Goal: Information Seeking & Learning: Learn about a topic

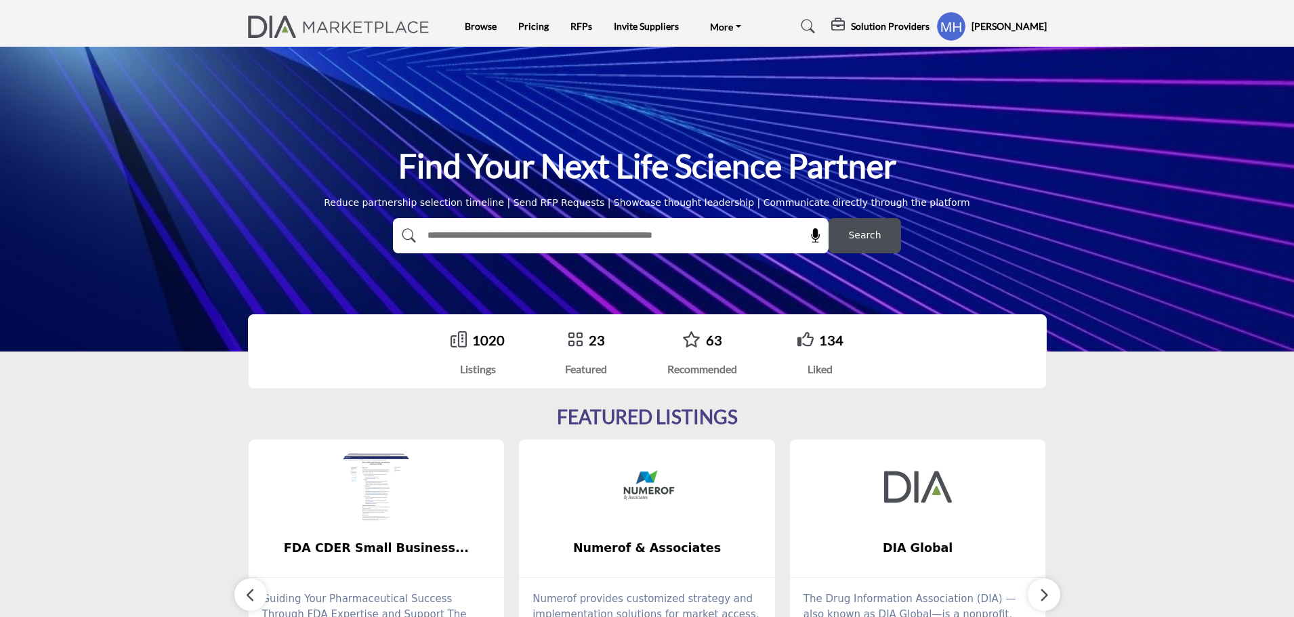
click at [518, 236] on input "text" at bounding box center [581, 236] width 323 height 20
type input "******"
click at [828, 218] on button "Search" at bounding box center [864, 235] width 72 height 35
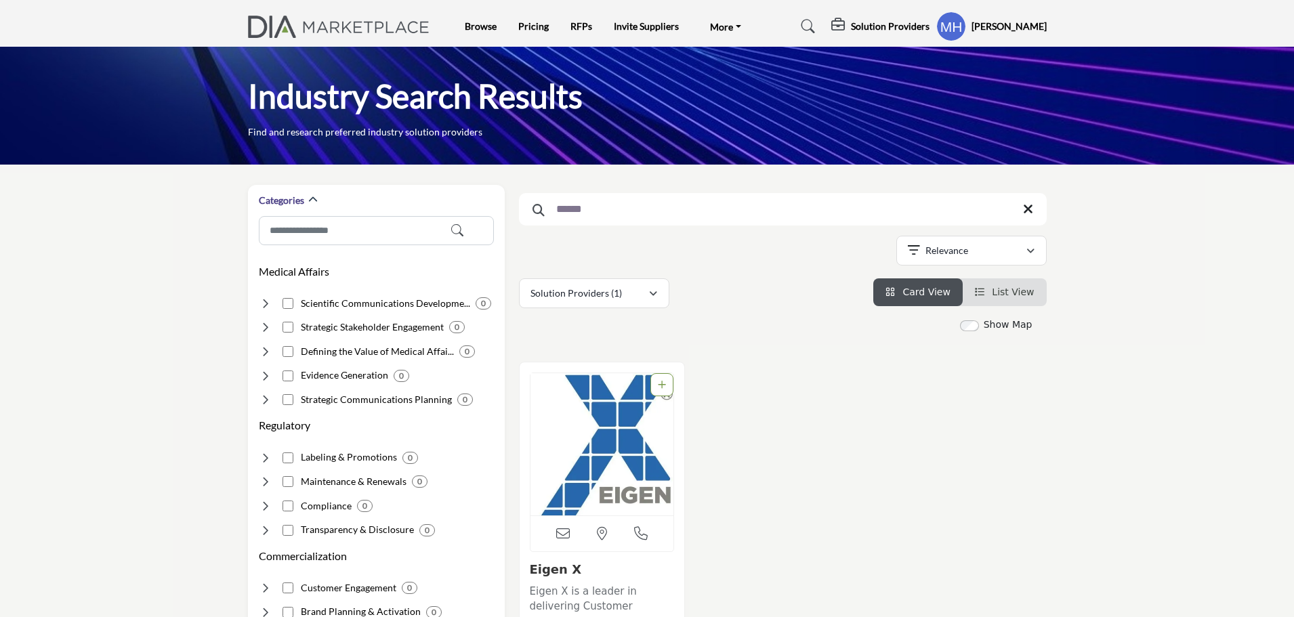
click at [585, 417] on img "Open Listing in new tab" at bounding box center [602, 444] width 144 height 142
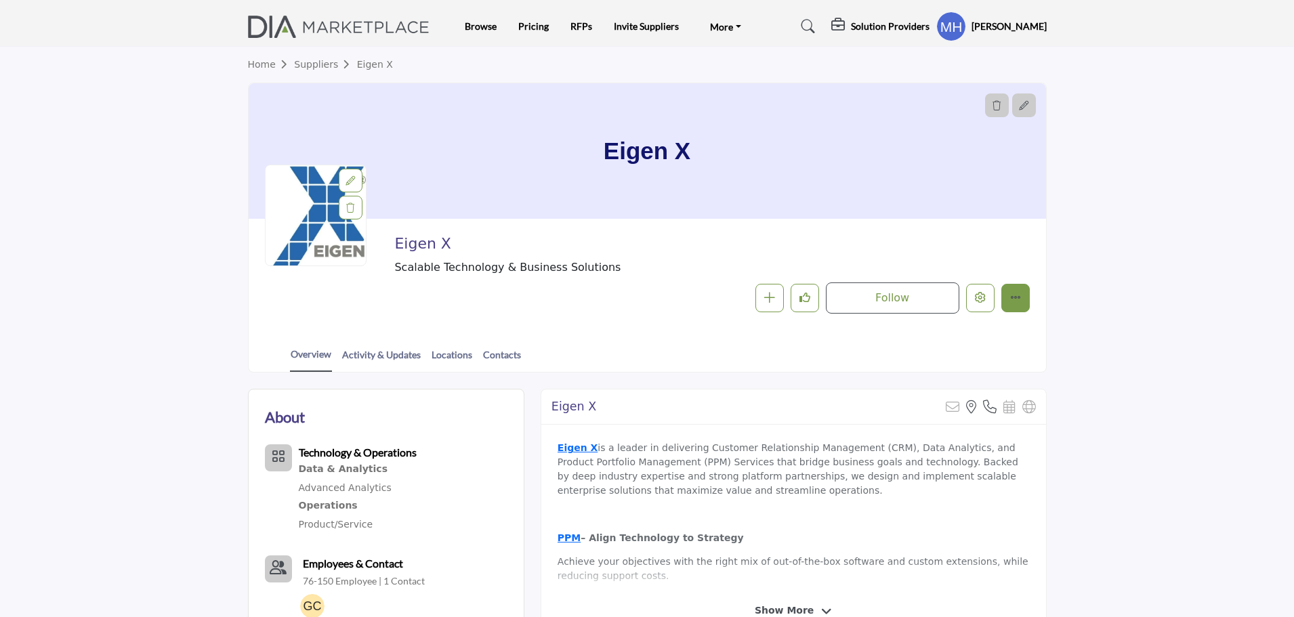
click at [1007, 283] on div "Follow Following Message Recommend Add to My Suppliers Phone Number Claim Listi…" at bounding box center [807, 297] width 444 height 31
click at [1007, 293] on button "More details" at bounding box center [1015, 298] width 28 height 28
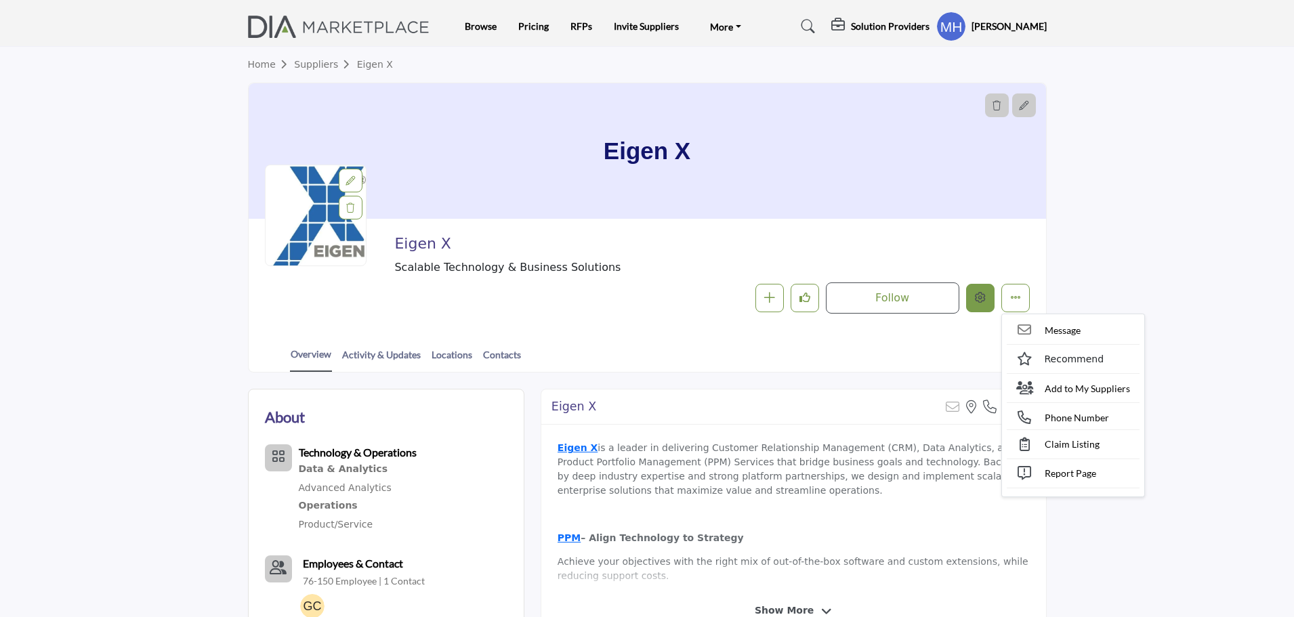
click at [978, 297] on icon "Edit company" at bounding box center [980, 297] width 11 height 11
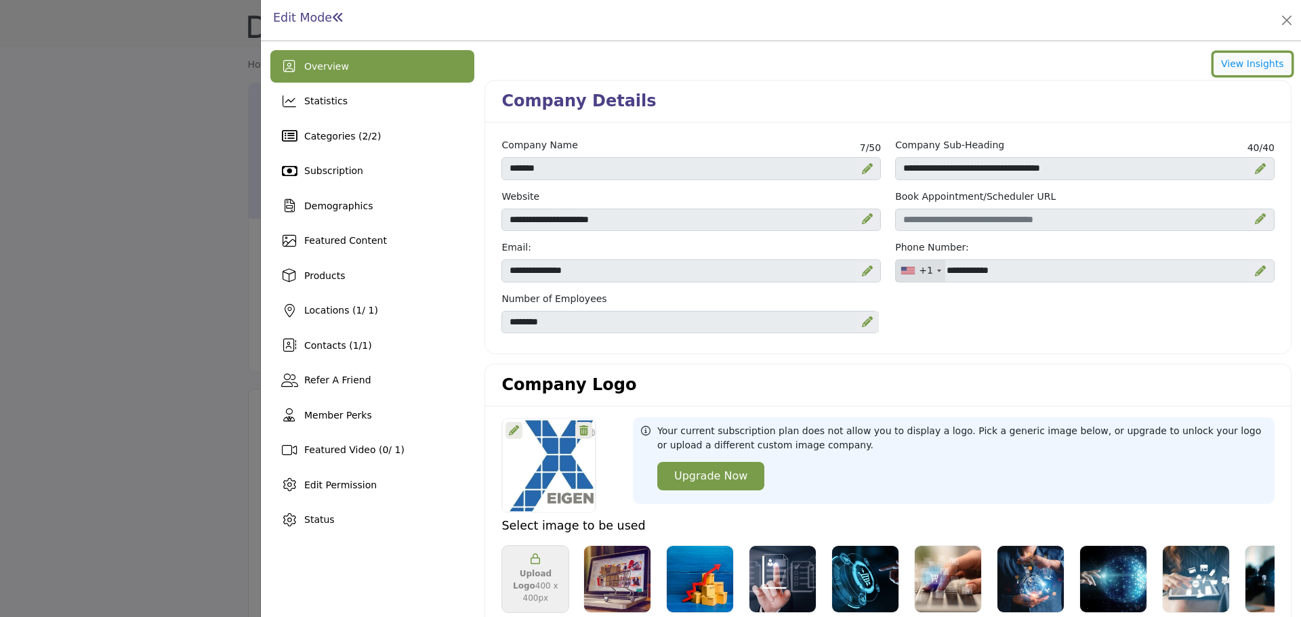
click at [1240, 59] on button "View Insights" at bounding box center [1252, 64] width 78 height 23
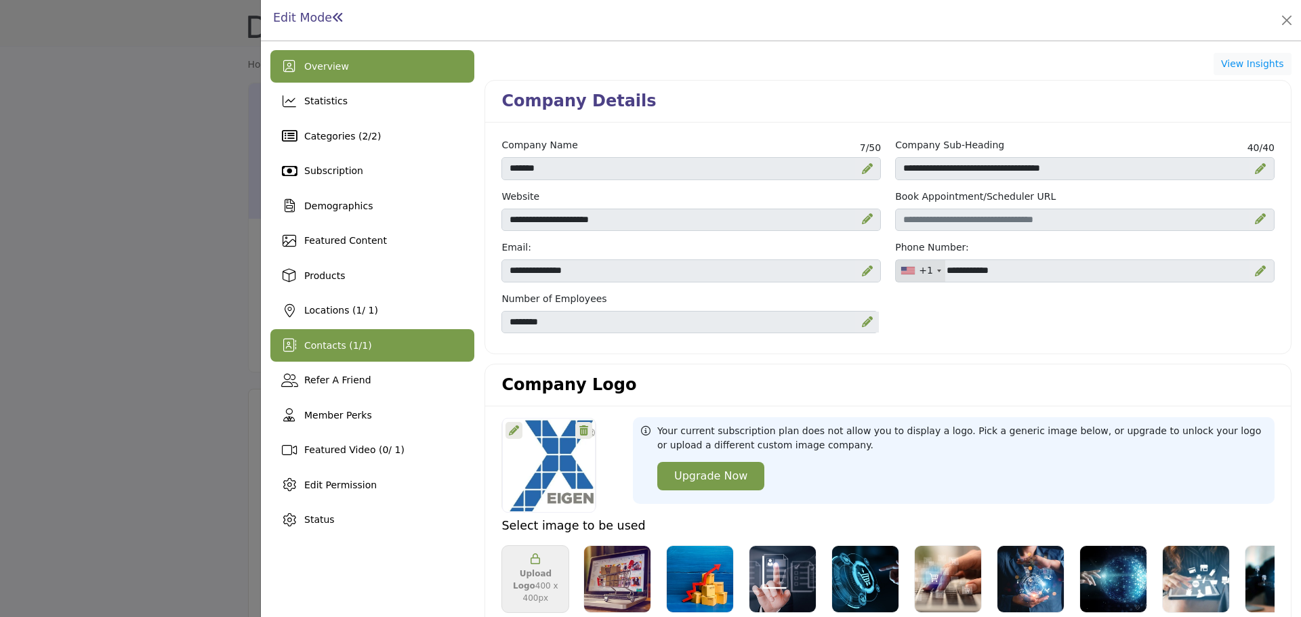
click at [322, 354] on div "Contacts ( 1 / 1 )" at bounding box center [372, 345] width 204 height 33
